Goal: Find specific page/section: Locate a particular part of the current website

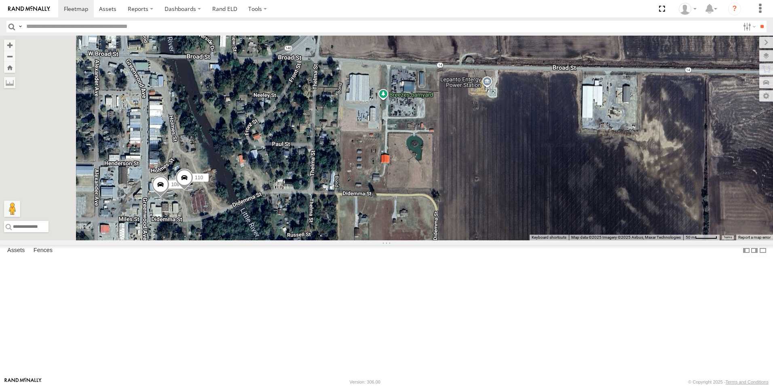
drag, startPoint x: 242, startPoint y: 292, endPoint x: 290, endPoint y: 291, distance: 48.1
click at [288, 240] on div "104 101 105 111 77 103 106 108 110" at bounding box center [386, 138] width 773 height 205
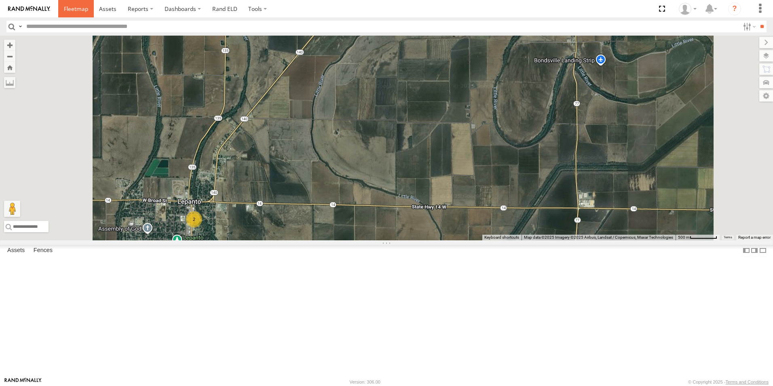
click at [77, 17] on link at bounding box center [76, 8] width 36 height 17
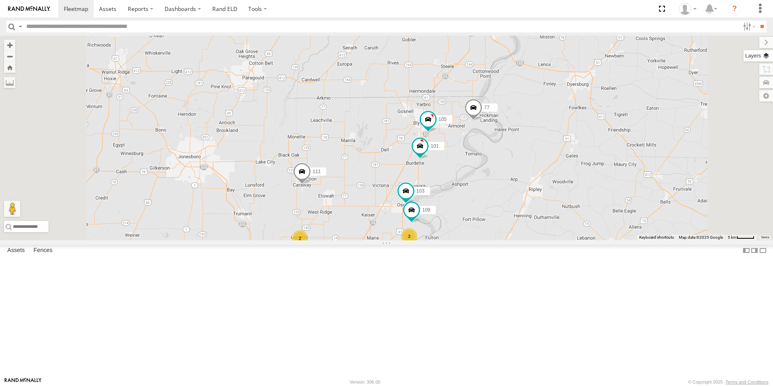
click at [764, 56] on label at bounding box center [759, 55] width 30 height 11
click at [0, 0] on span "Basemaps" at bounding box center [0, 0] width 0 height 0
click at [0, 0] on span "Satellite + Roadmap" at bounding box center [0, 0] width 0 height 0
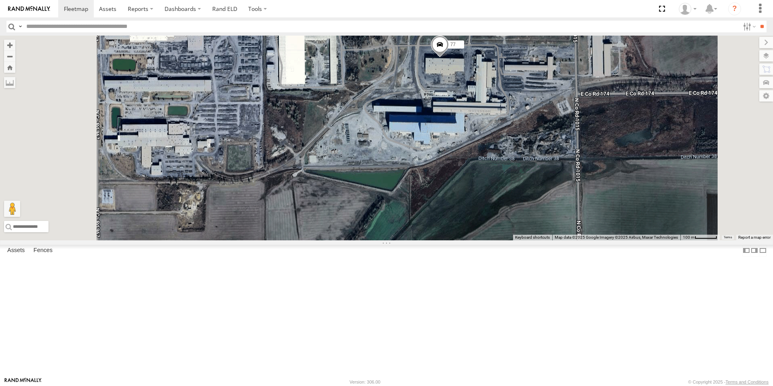
drag, startPoint x: 548, startPoint y: 128, endPoint x: 544, endPoint y: 181, distance: 53.5
click at [546, 180] on div "104 109 101 105 111 77 103" at bounding box center [386, 138] width 773 height 205
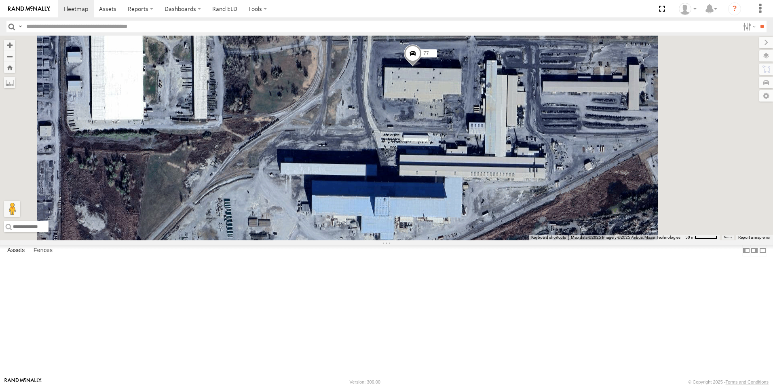
drag, startPoint x: 546, startPoint y: 127, endPoint x: 521, endPoint y: 196, distance: 74.2
click at [521, 196] on div "104 109 101 105 111 77 103" at bounding box center [386, 138] width 773 height 205
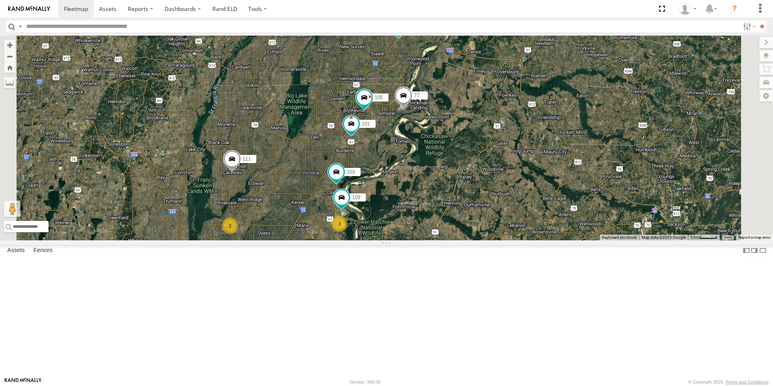
drag, startPoint x: 509, startPoint y: 233, endPoint x: 511, endPoint y: 229, distance: 5.3
click at [511, 229] on div "104 109 101 105 111 77 103 3 2" at bounding box center [386, 138] width 773 height 205
